Goal: Find specific page/section: Find specific page/section

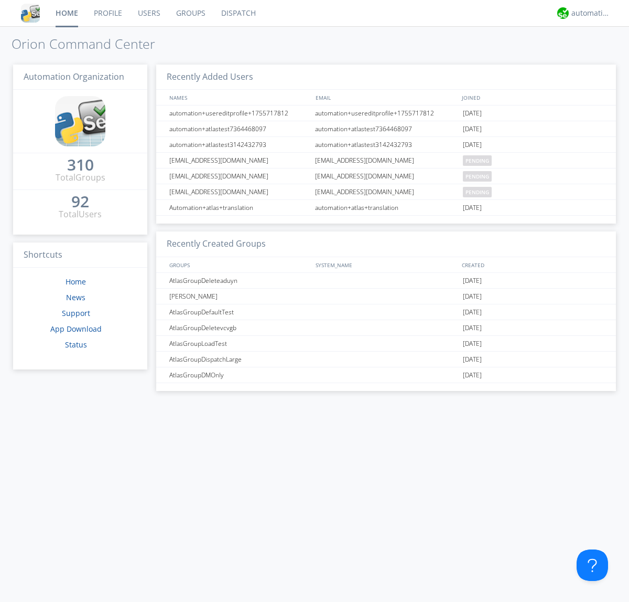
click at [238, 13] on link "Dispatch" at bounding box center [238, 13] width 50 height 26
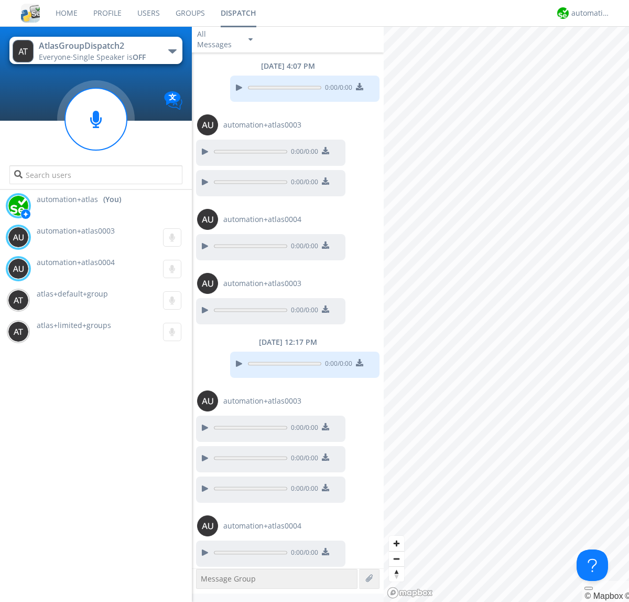
scroll to position [3, 0]
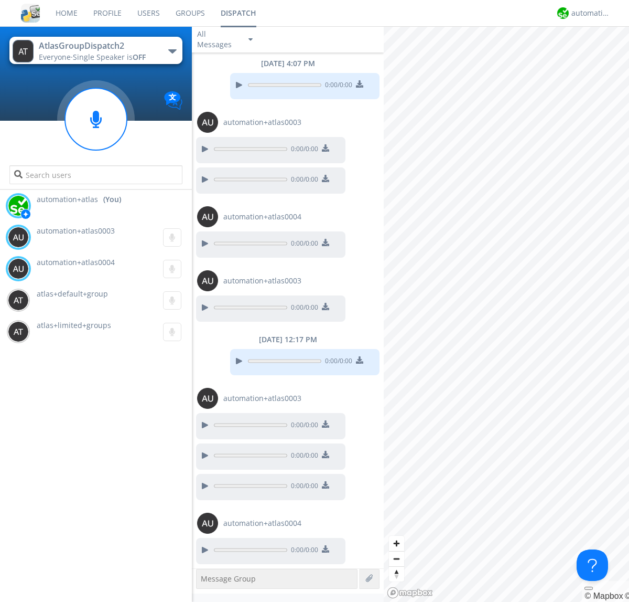
click at [172, 51] on div "button" at bounding box center [172, 51] width 8 height 4
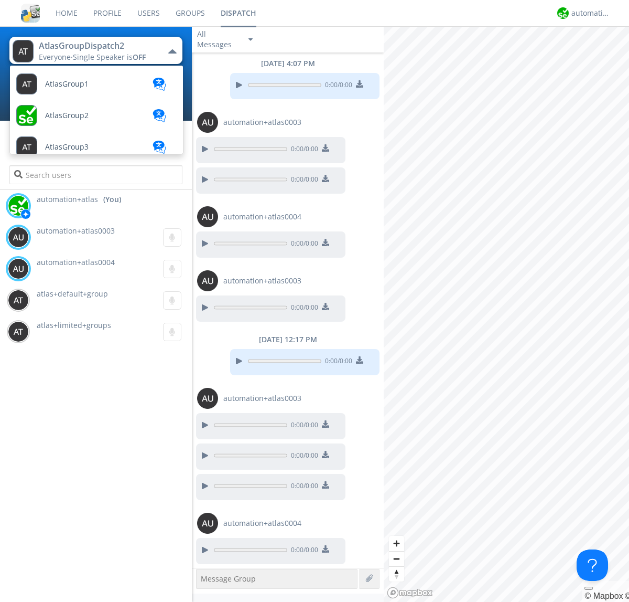
click at [79, 88] on span "AtlasGroupDispatch" at bounding box center [67, 84] width 44 height 8
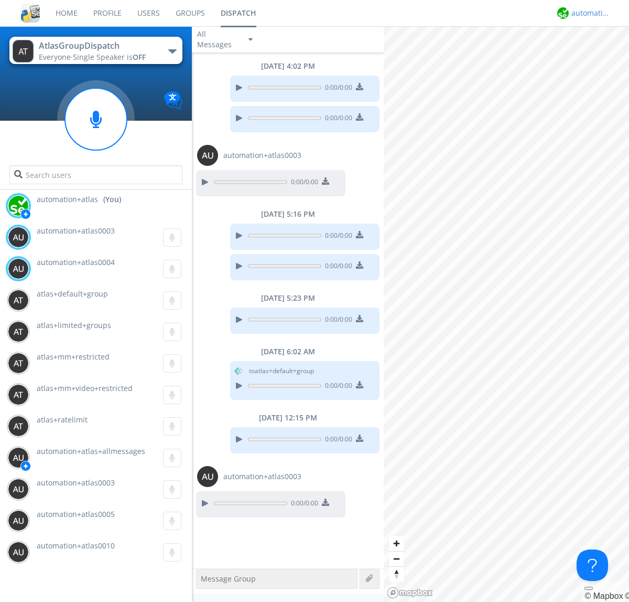
click at [588, 13] on div "automation+atlas" at bounding box center [591, 13] width 39 height 10
